Goal: Task Accomplishment & Management: Complete application form

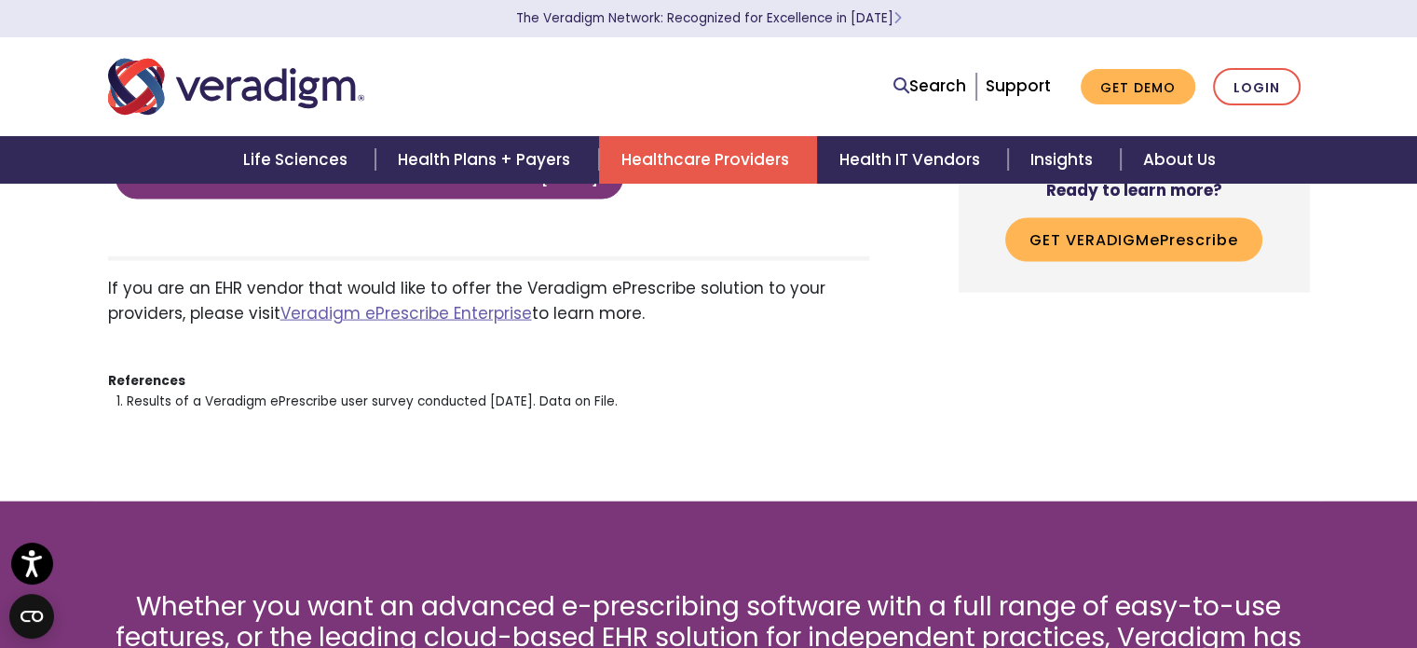
scroll to position [4007, 0]
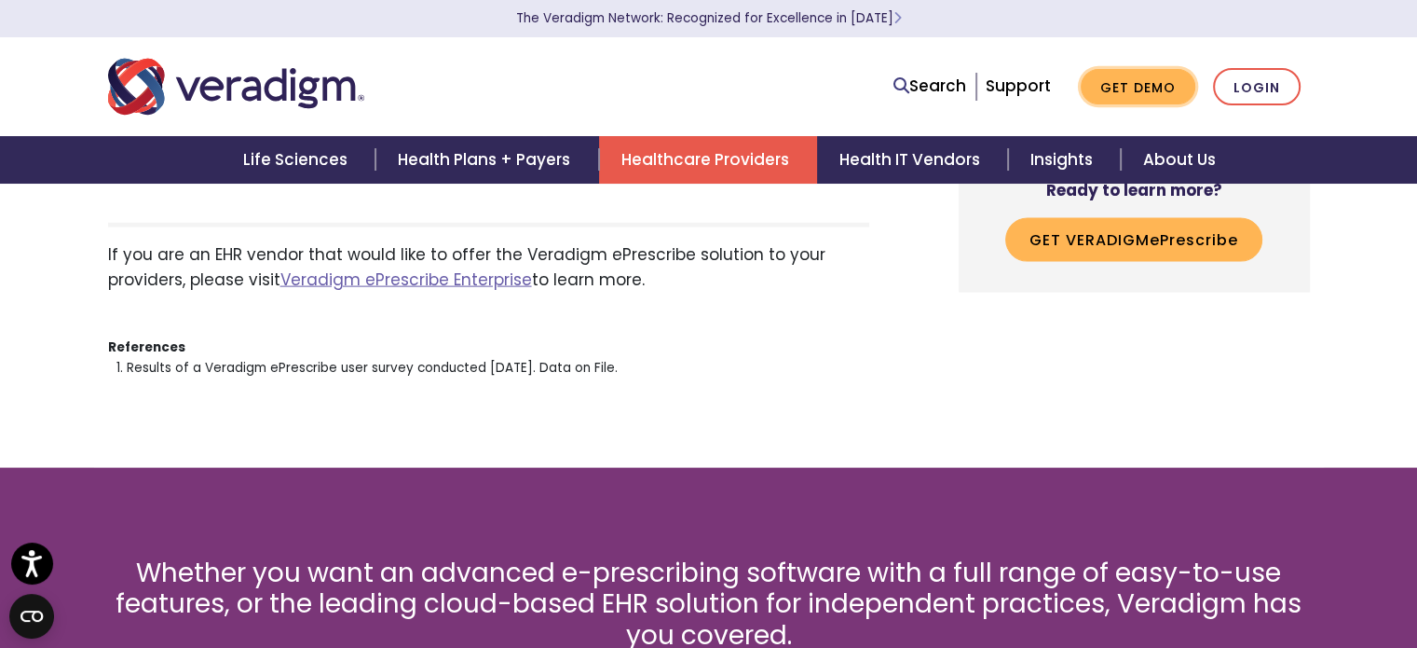
click at [1149, 85] on link "Get Demo" at bounding box center [1138, 87] width 115 height 36
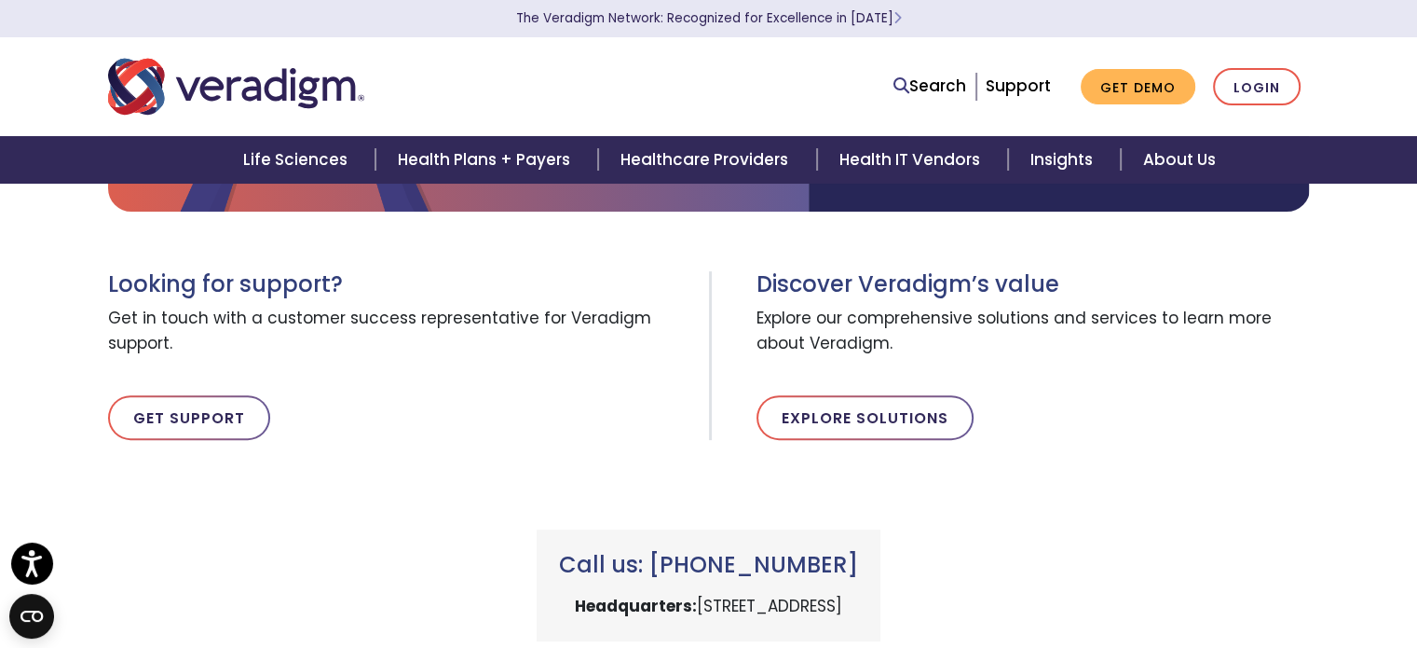
scroll to position [466, 0]
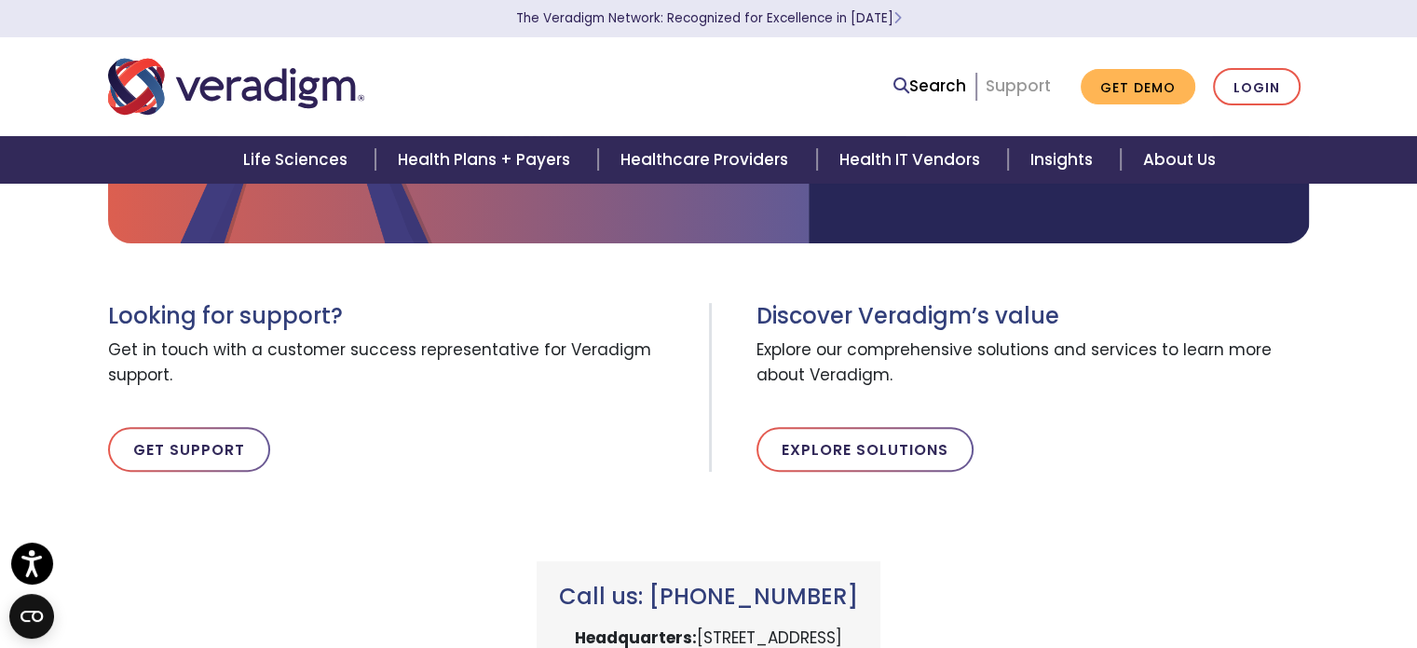
click at [1015, 78] on link "Support" at bounding box center [1018, 86] width 65 height 22
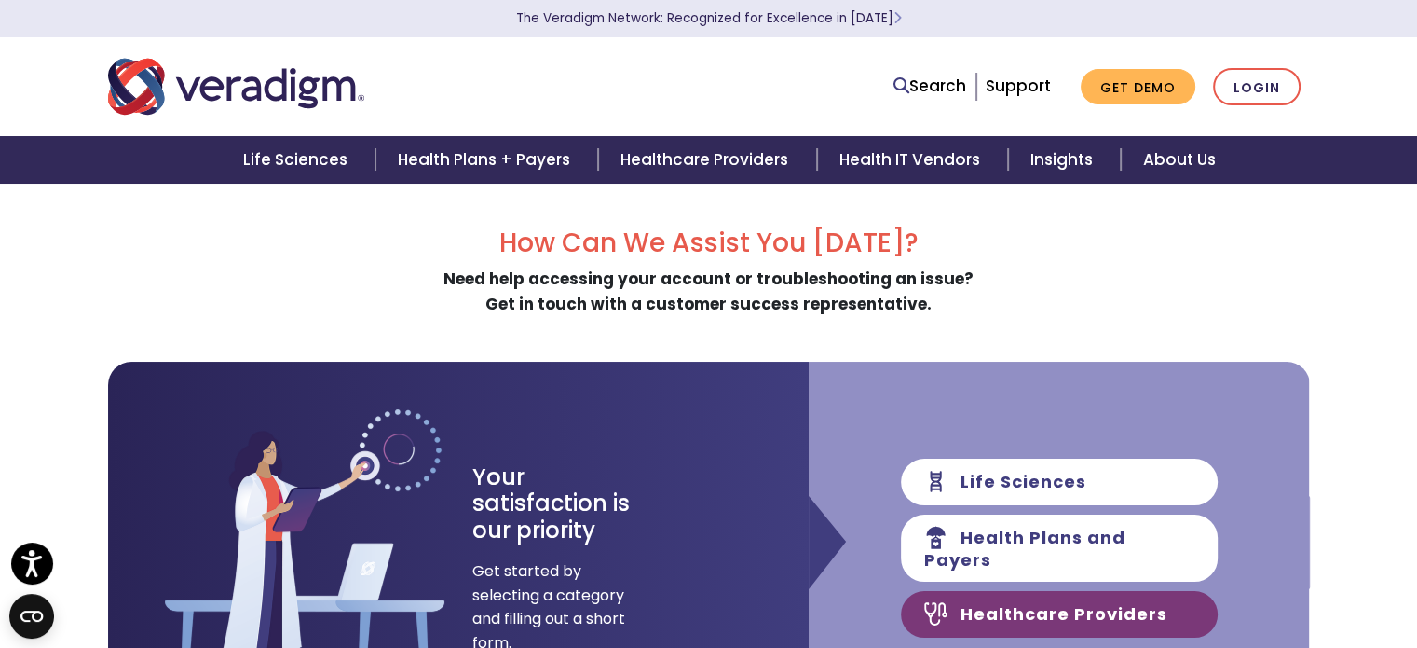
scroll to position [93, 0]
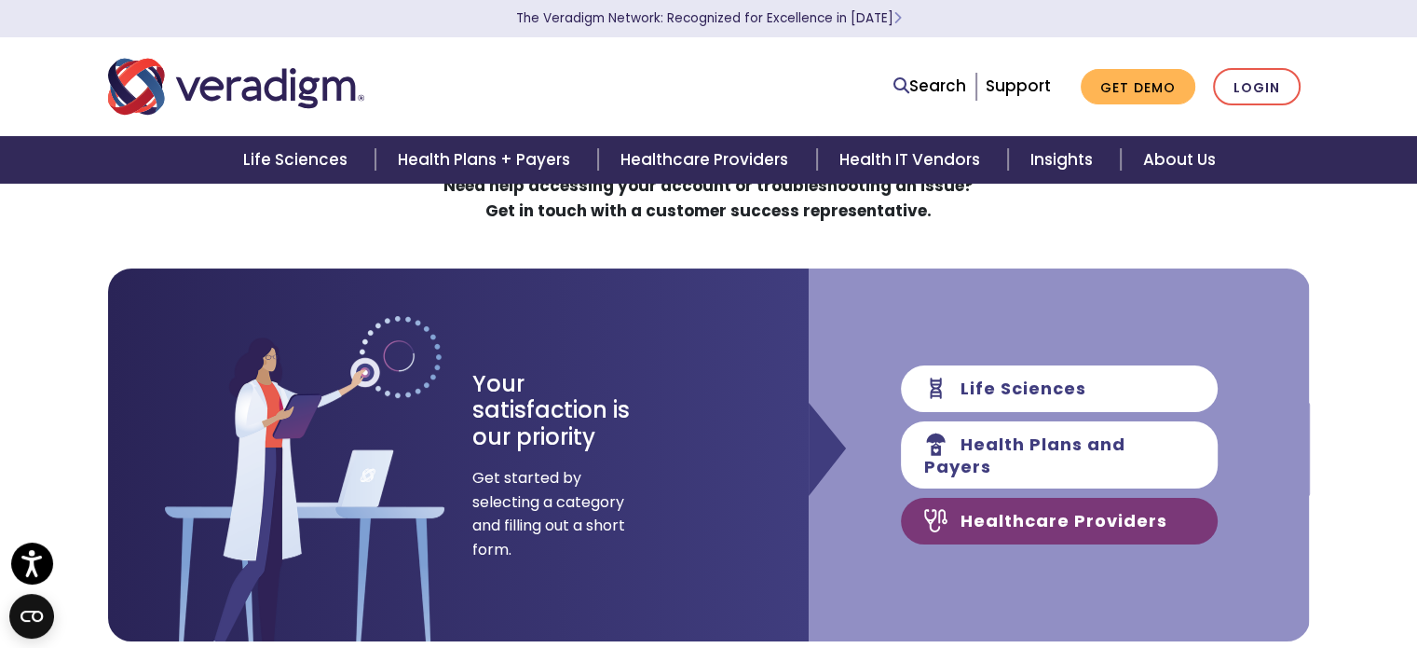
click at [1111, 528] on link "Healthcare Providers" at bounding box center [1059, 521] width 317 height 47
click at [1096, 516] on link "Healthcare Providers" at bounding box center [1059, 521] width 317 height 47
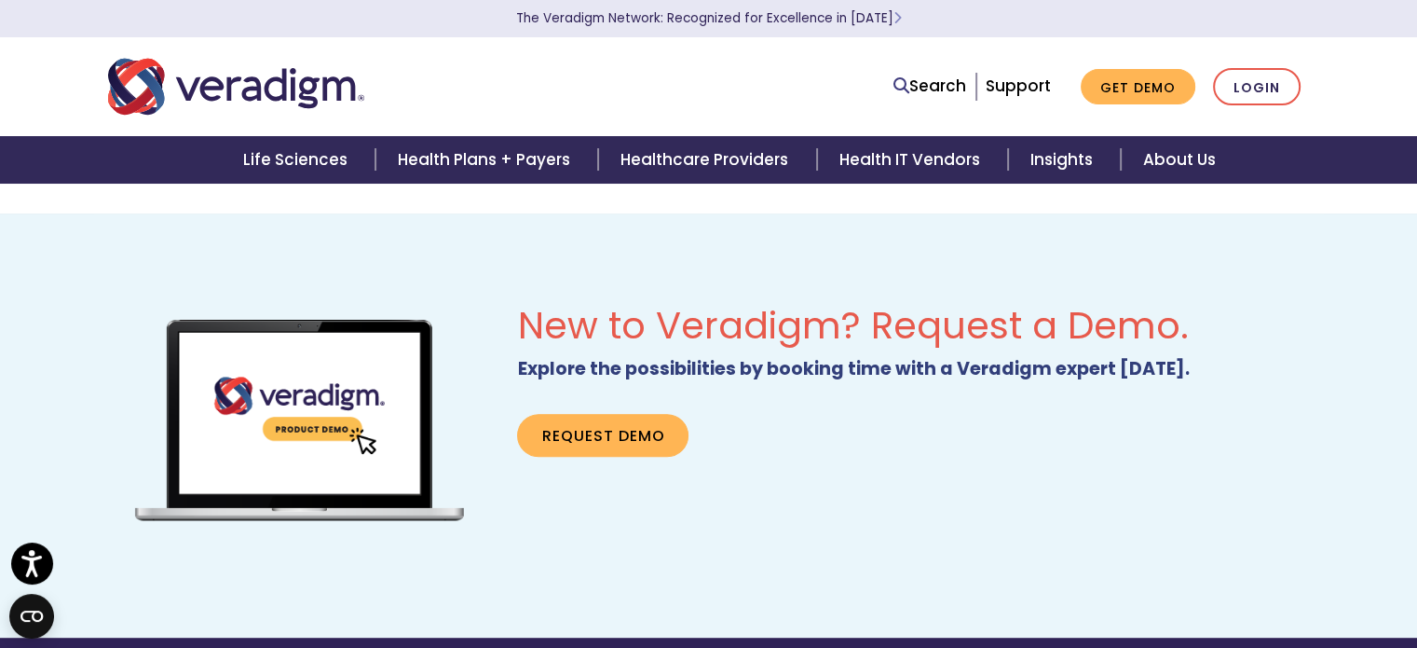
scroll to position [1118, 0]
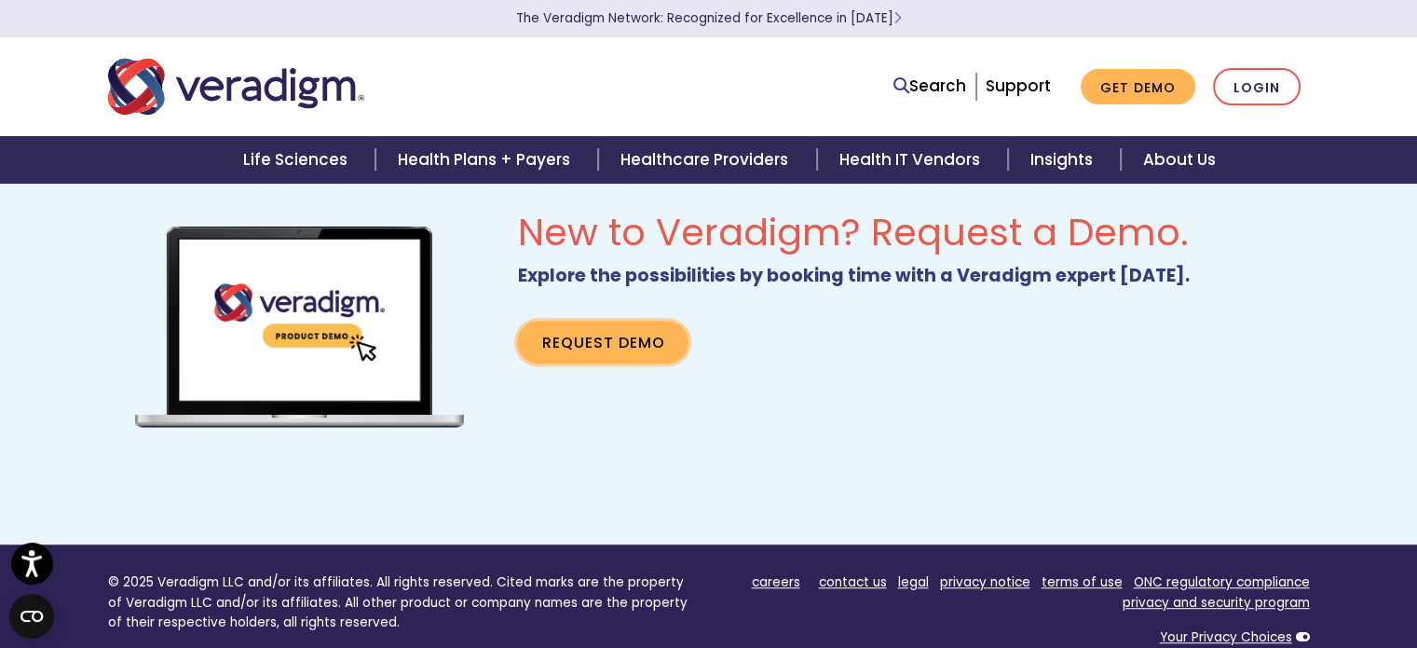
click at [641, 335] on link "Request Demo" at bounding box center [602, 342] width 171 height 43
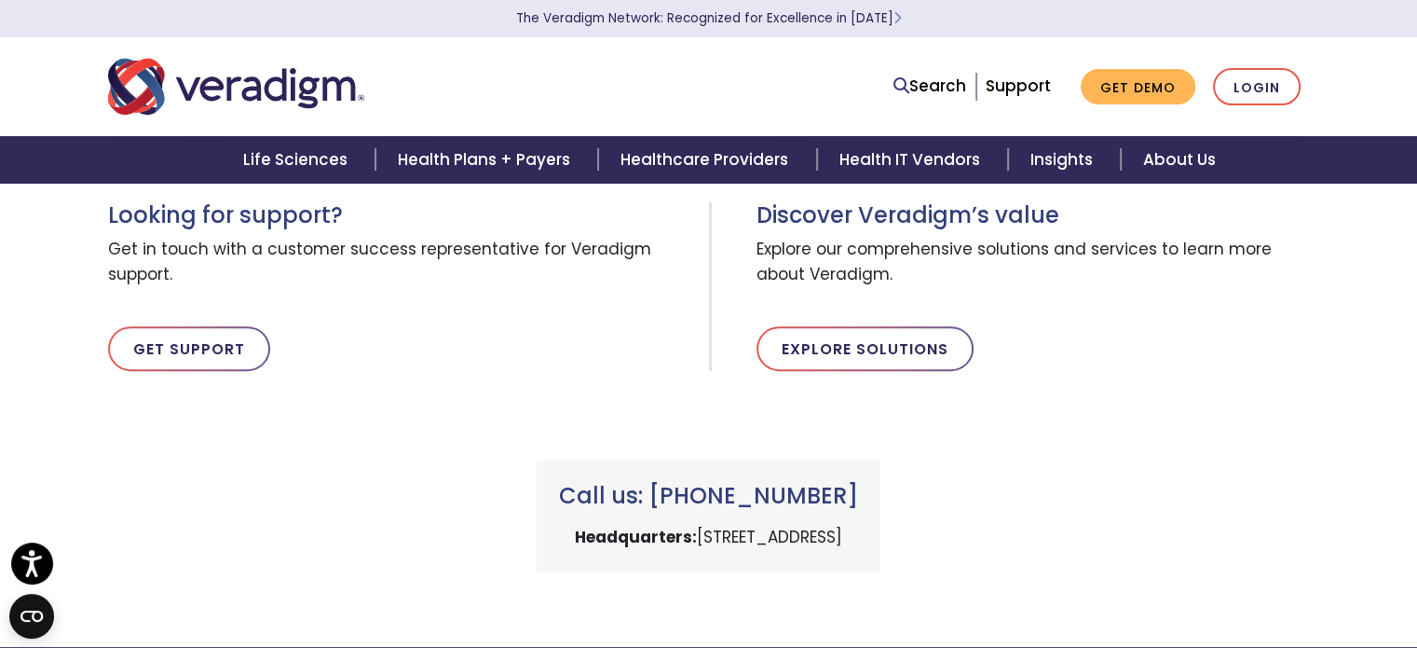
scroll to position [466, 0]
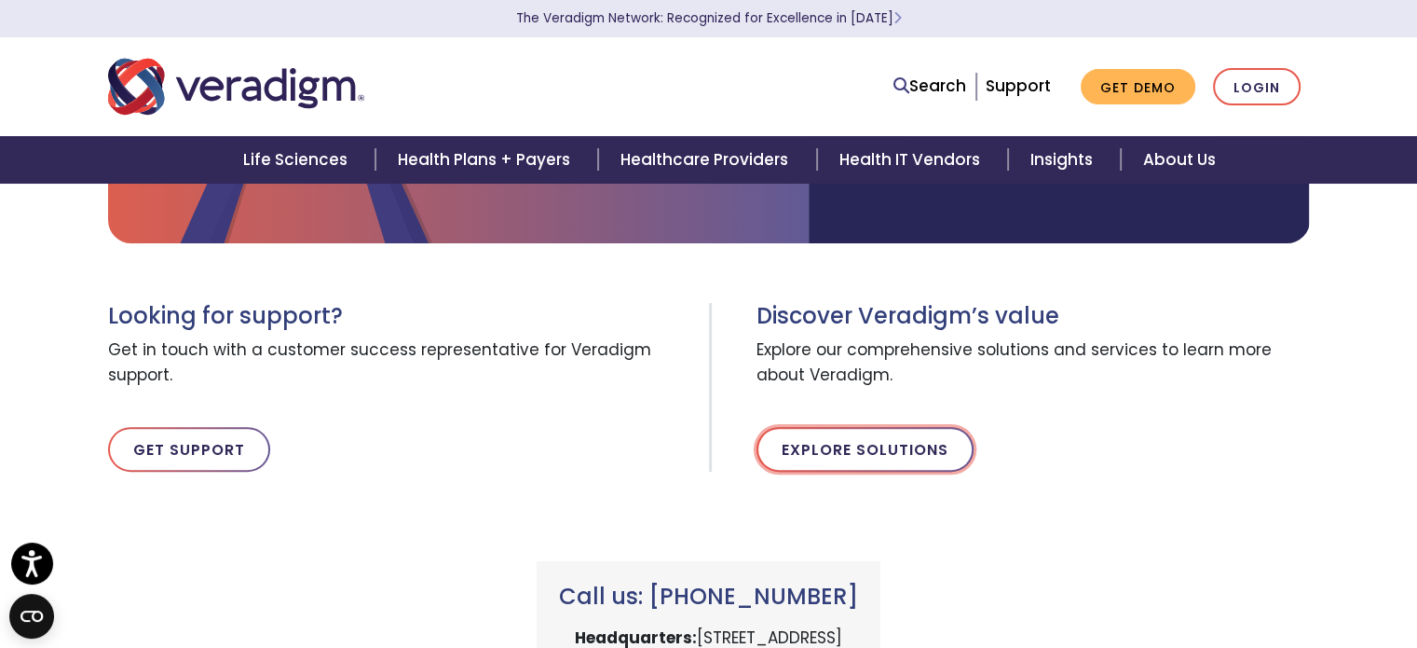
click at [828, 450] on link "Explore Solutions" at bounding box center [865, 449] width 217 height 45
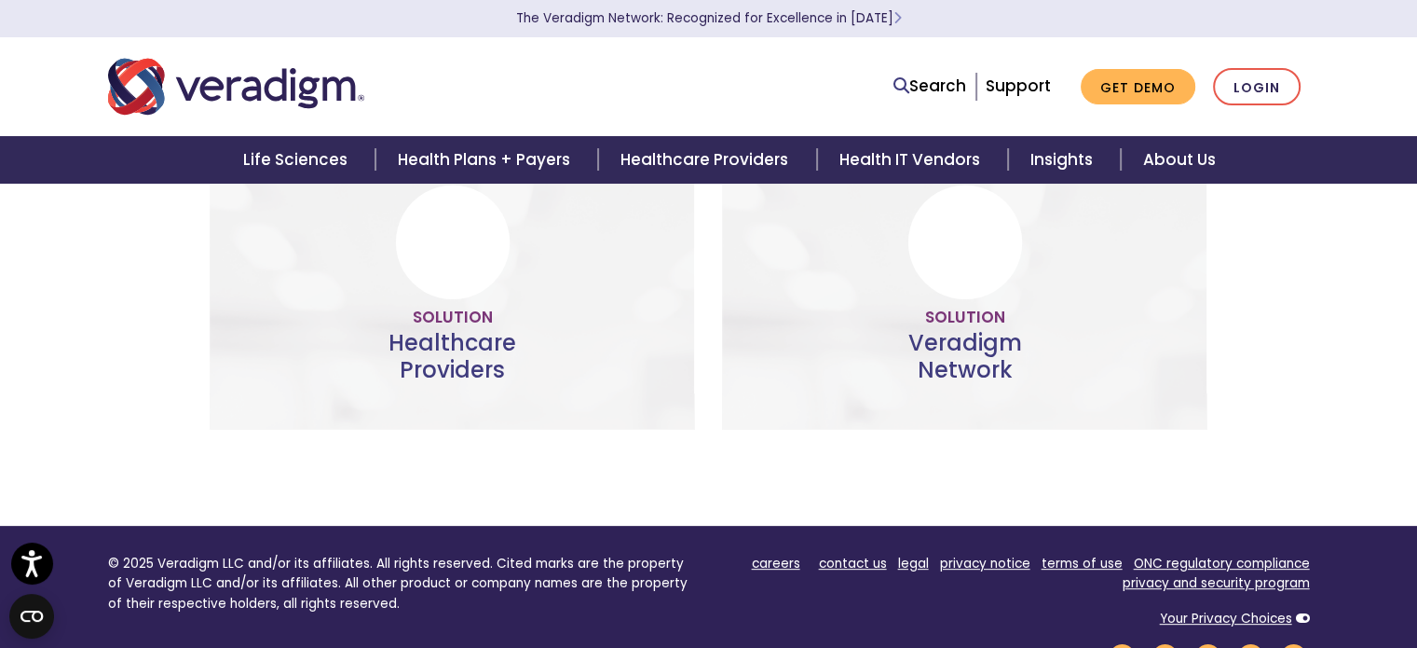
scroll to position [619, 0]
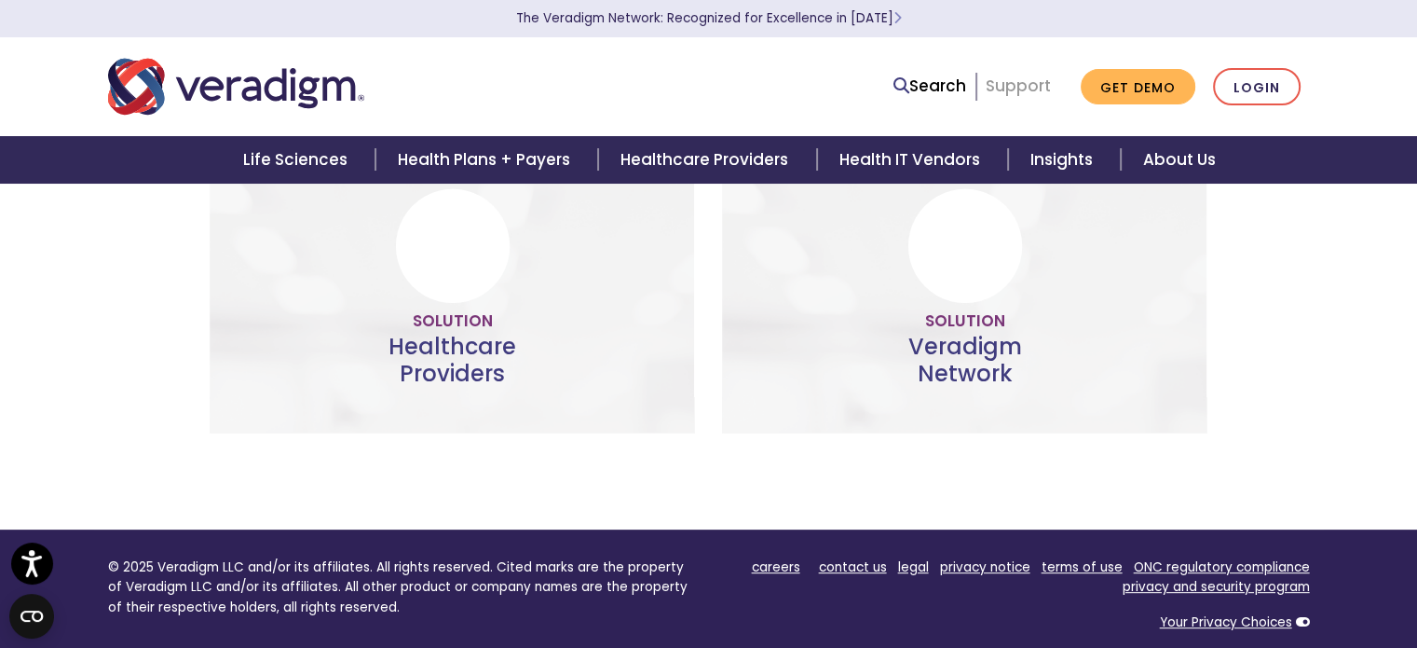
click at [1020, 91] on link "Support" at bounding box center [1018, 86] width 65 height 22
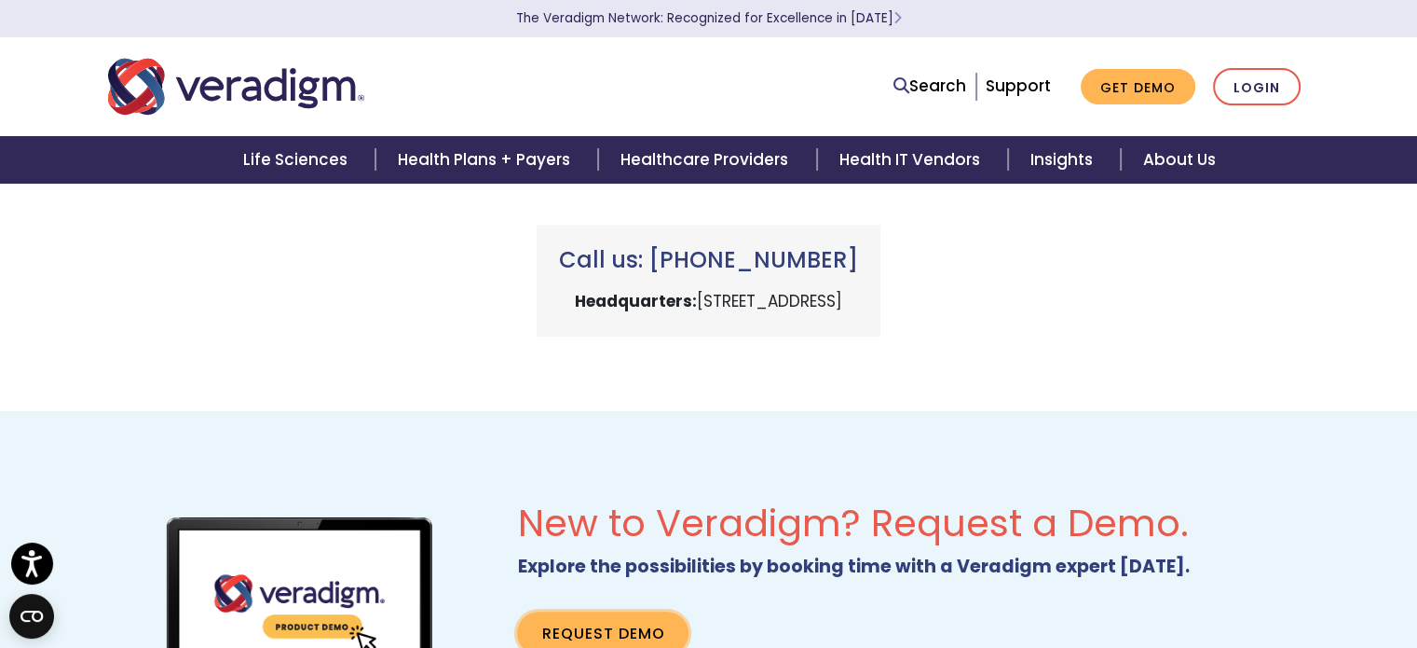
scroll to position [932, 0]
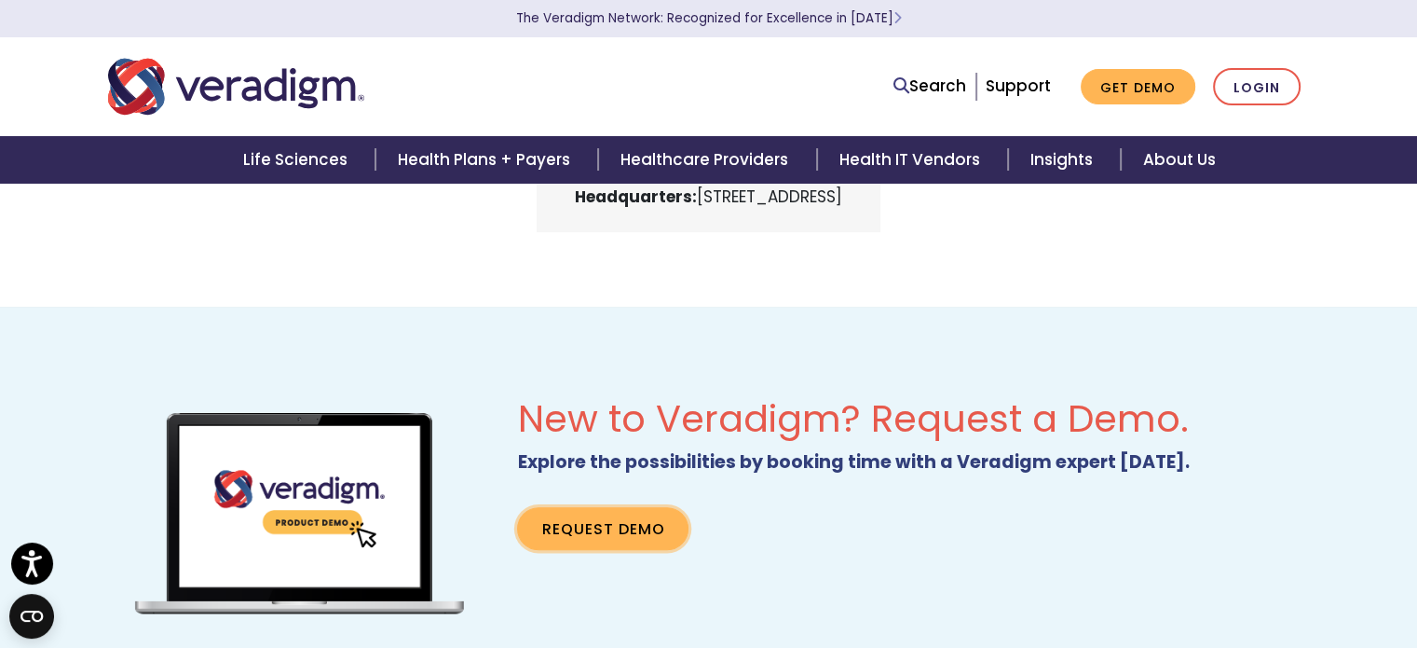
click at [609, 539] on link "Request Demo" at bounding box center [602, 528] width 171 height 43
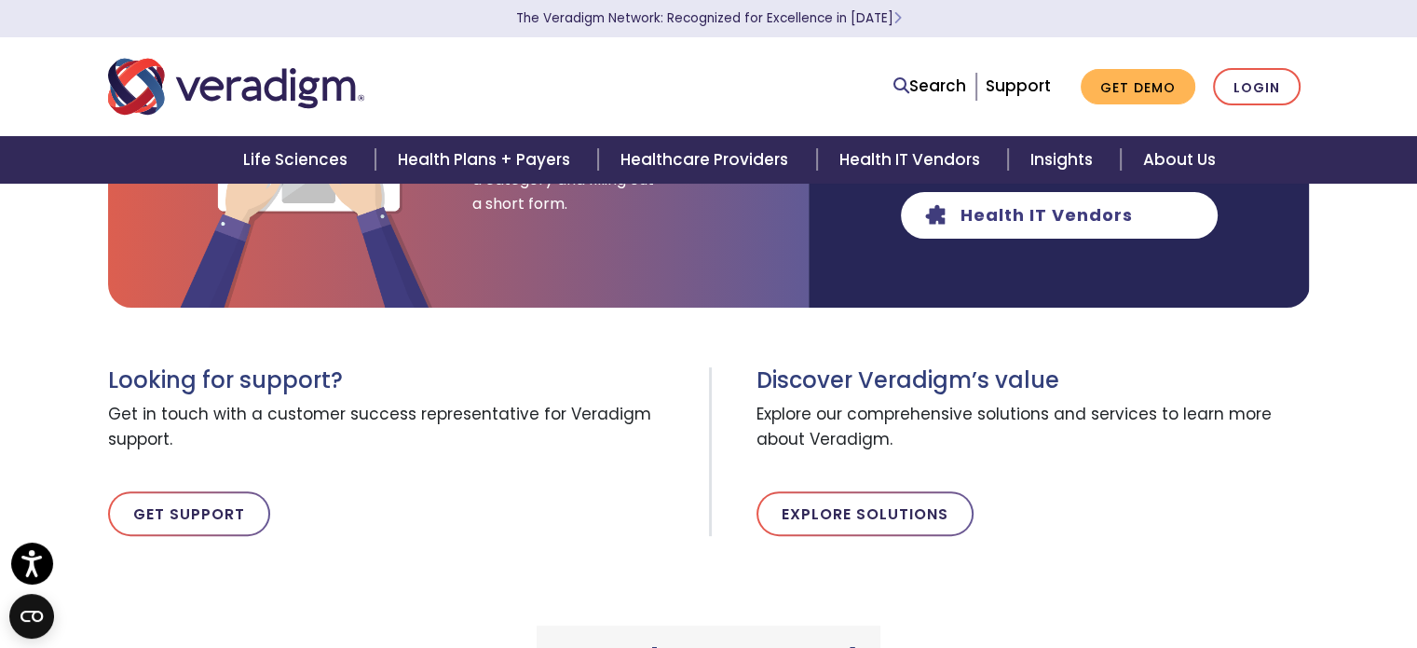
scroll to position [373, 0]
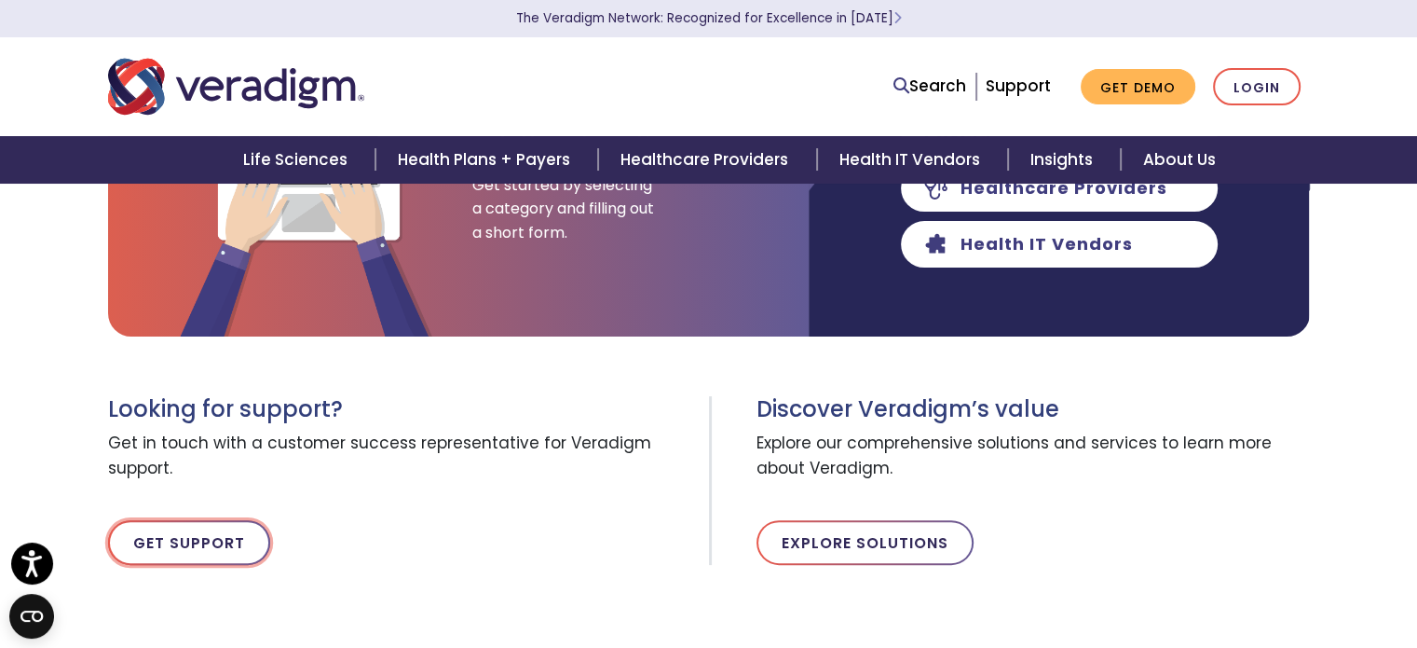
click at [198, 547] on link "Get Support" at bounding box center [189, 542] width 162 height 45
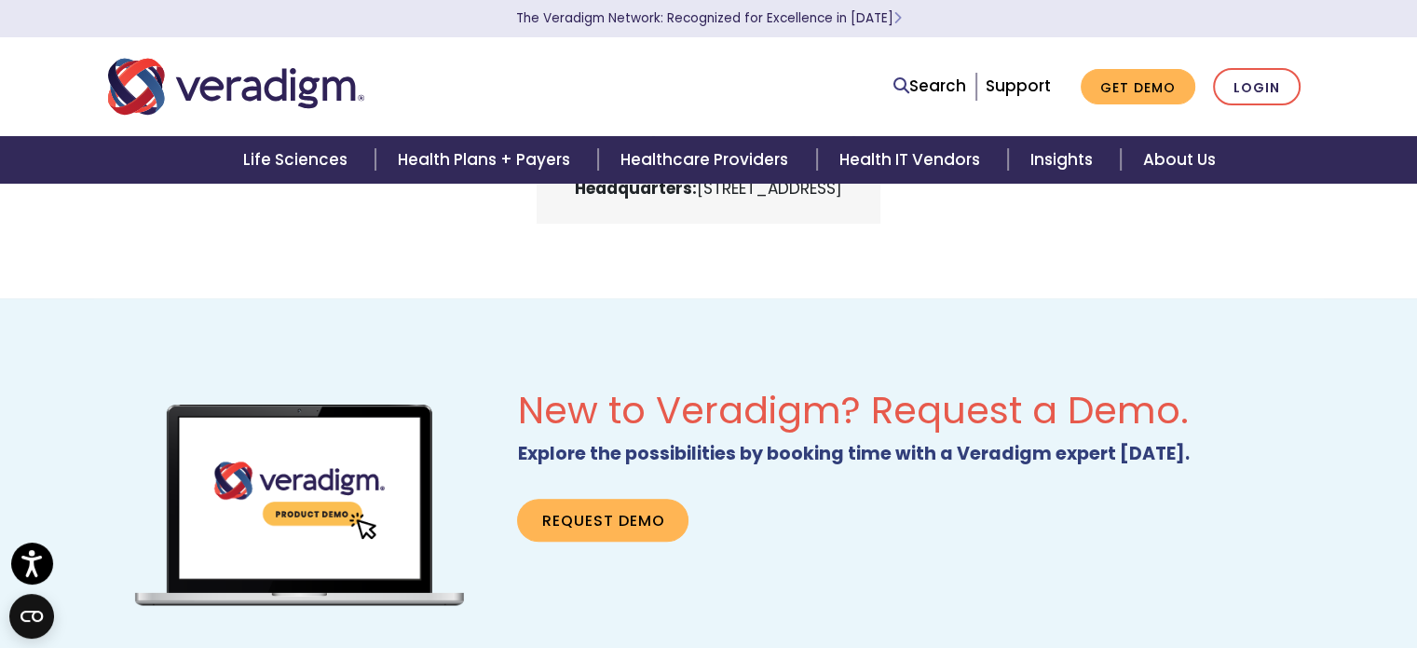
scroll to position [1040, 0]
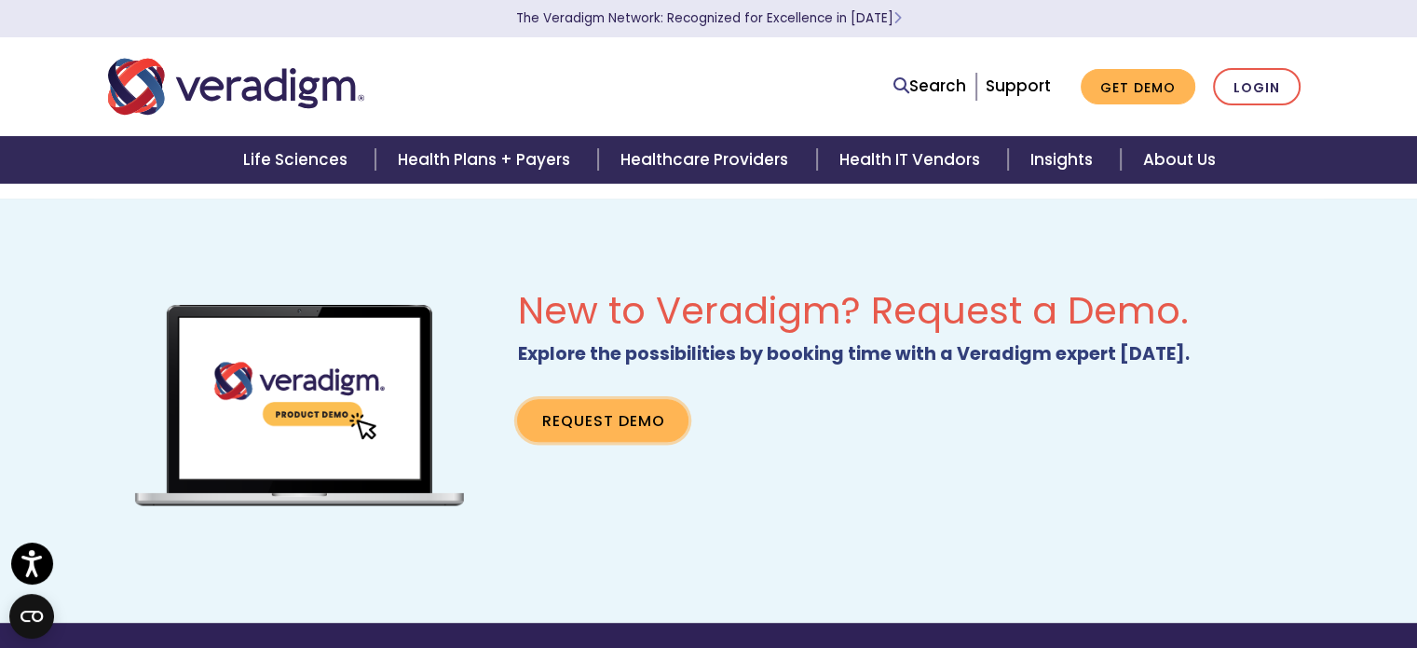
click at [542, 420] on link "Request Demo" at bounding box center [602, 420] width 171 height 43
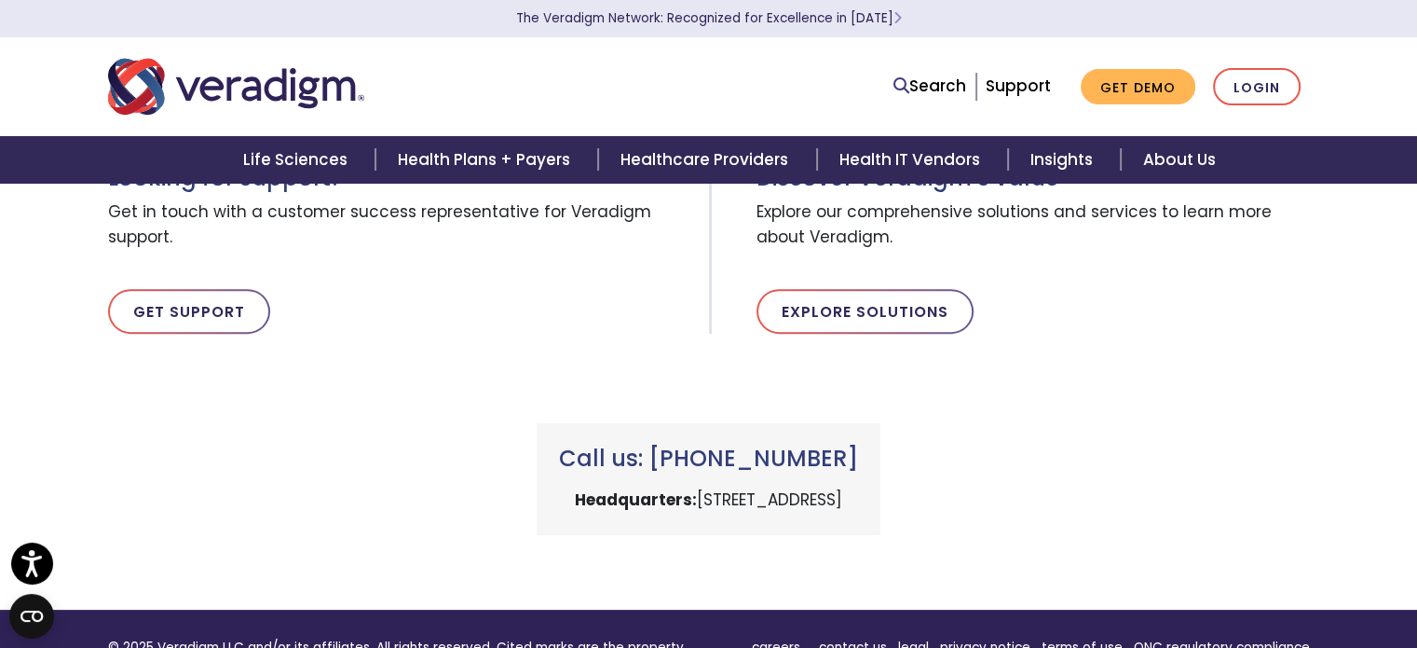
scroll to position [591, 0]
